Goal: Check status: Check status

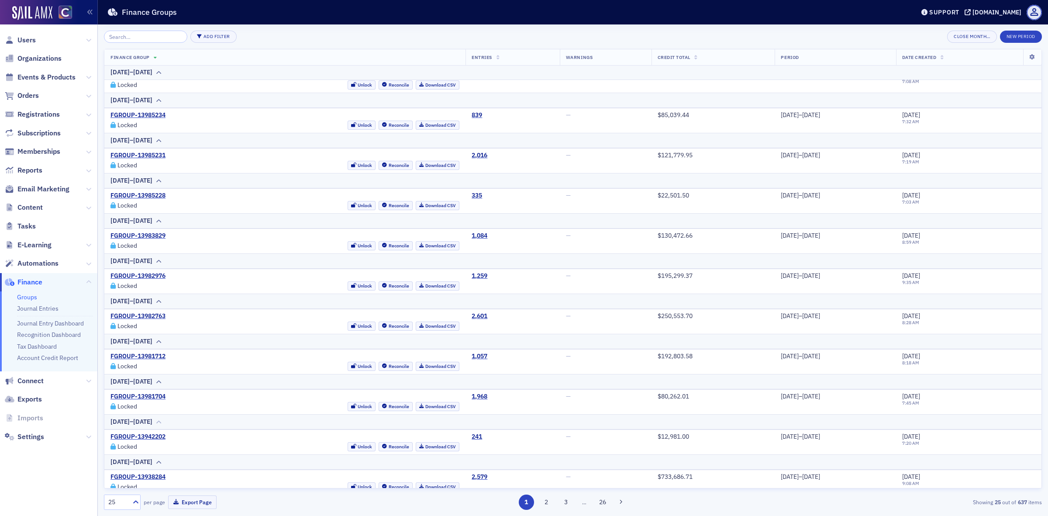
scroll to position [273, 0]
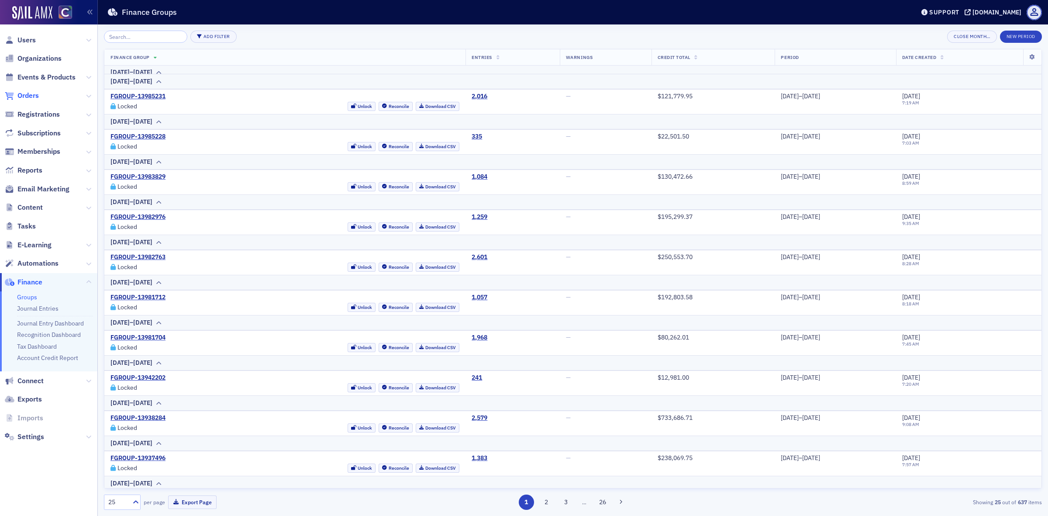
click at [23, 97] on span "Orders" at bounding box center [27, 96] width 21 height 10
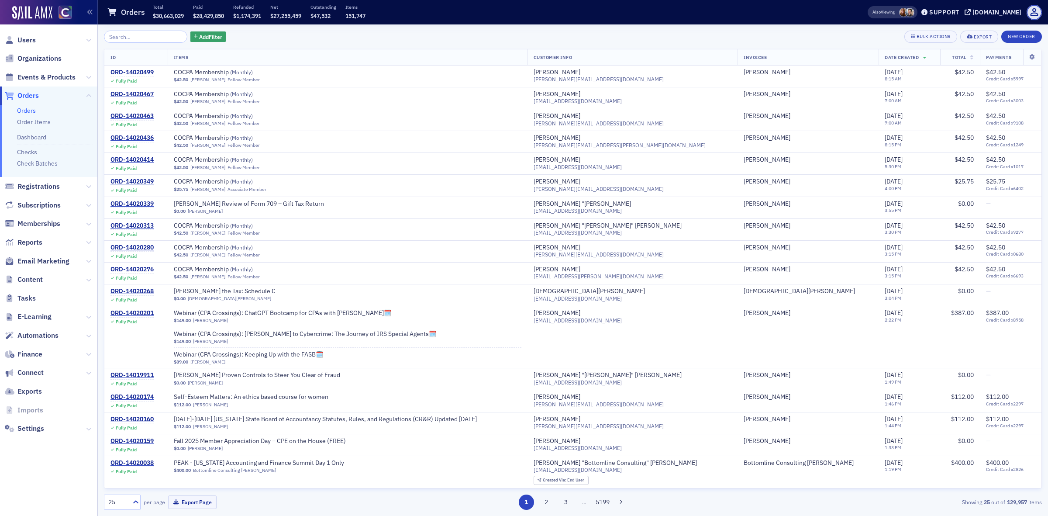
click at [124, 35] on input "search" at bounding box center [145, 37] width 83 height 12
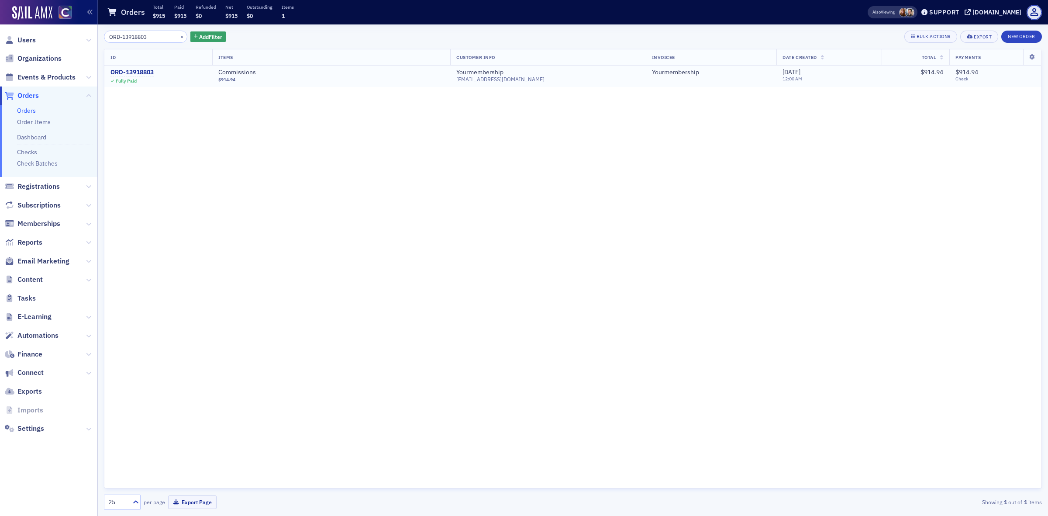
type input "ORD-13918803"
click at [123, 69] on div "ORD-13918803" at bounding box center [132, 73] width 43 height 8
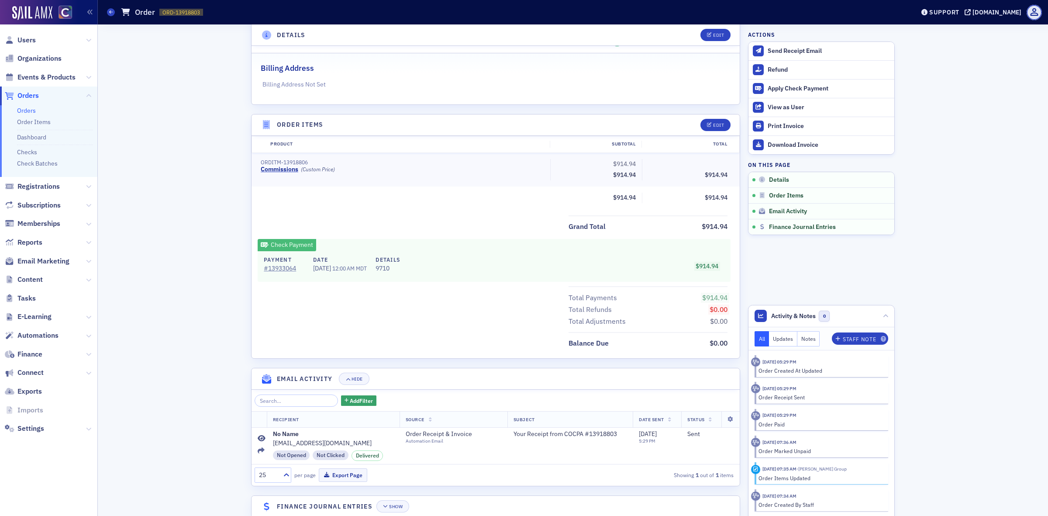
scroll to position [210, 0]
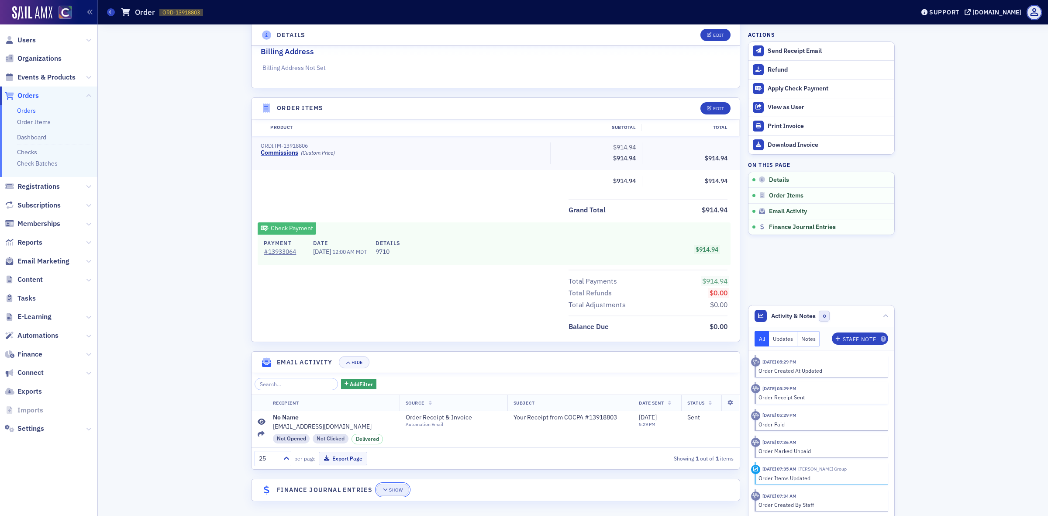
click at [389, 491] on div "Show" at bounding box center [396, 490] width 14 height 5
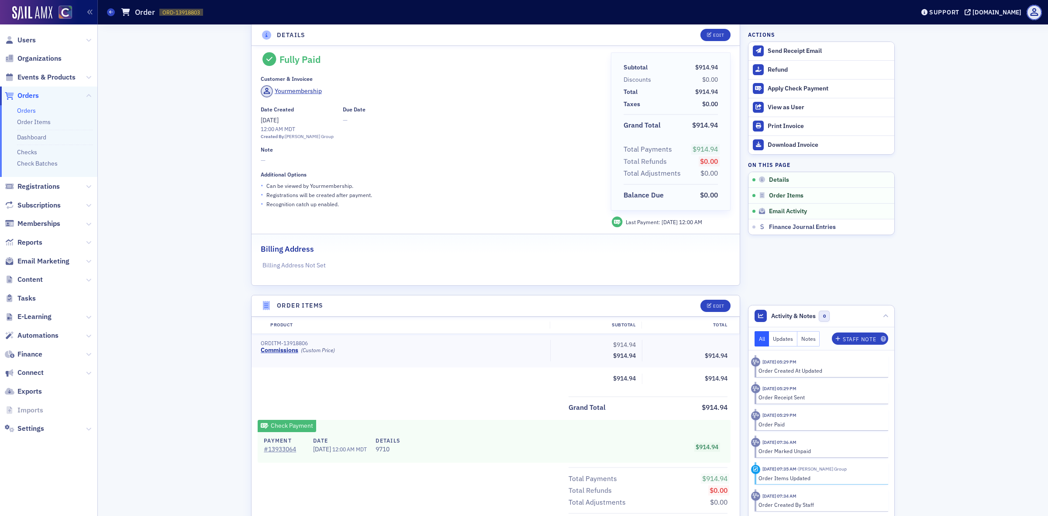
scroll to position [0, 0]
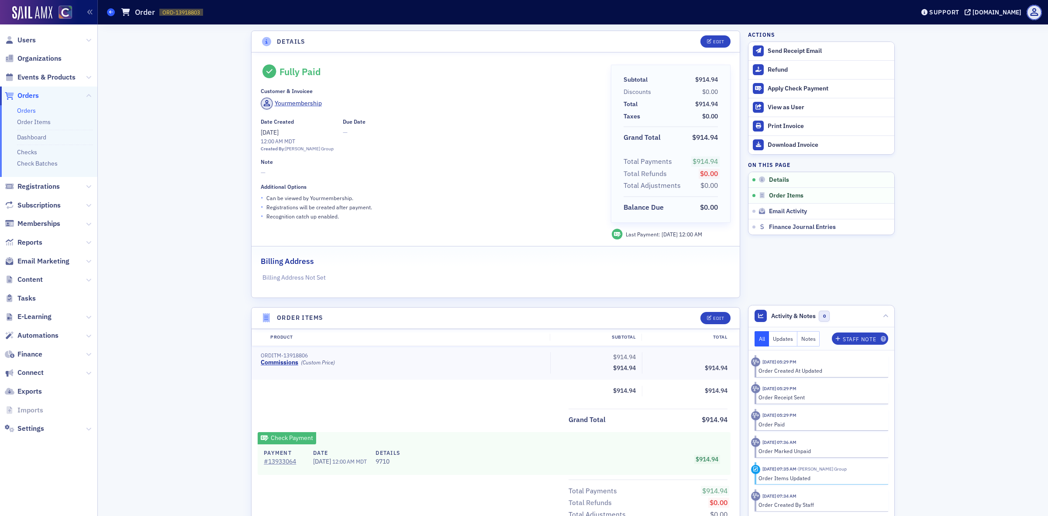
click at [112, 10] on icon at bounding box center [110, 12] width 3 height 4
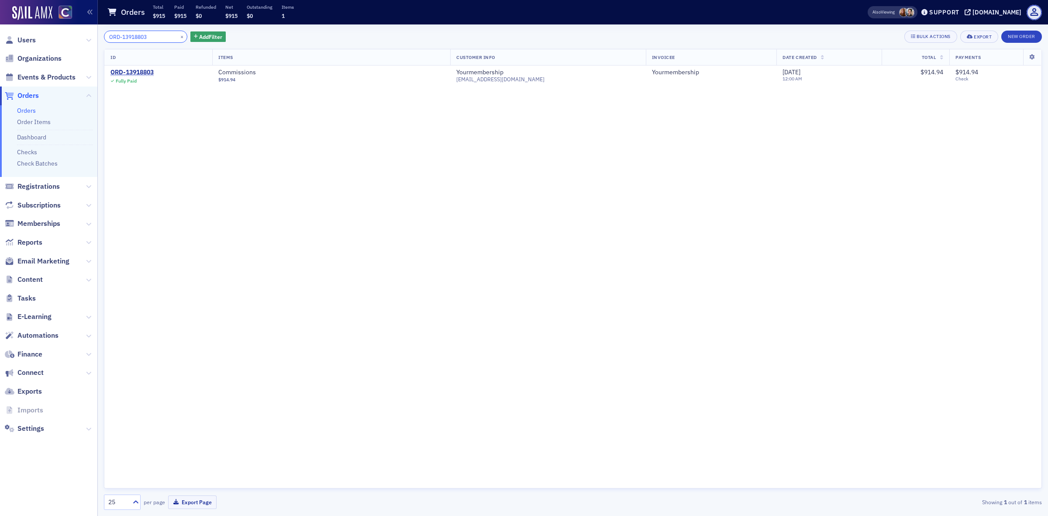
drag, startPoint x: 152, startPoint y: 35, endPoint x: 74, endPoint y: 40, distance: 77.9
click at [74, 40] on div "Users Organizations Events & Products Orders Orders Order Items Dashboard Check…" at bounding box center [524, 258] width 1048 height 516
paste input "14"
type input "ORD-13918814"
